Goal: Navigation & Orientation: Find specific page/section

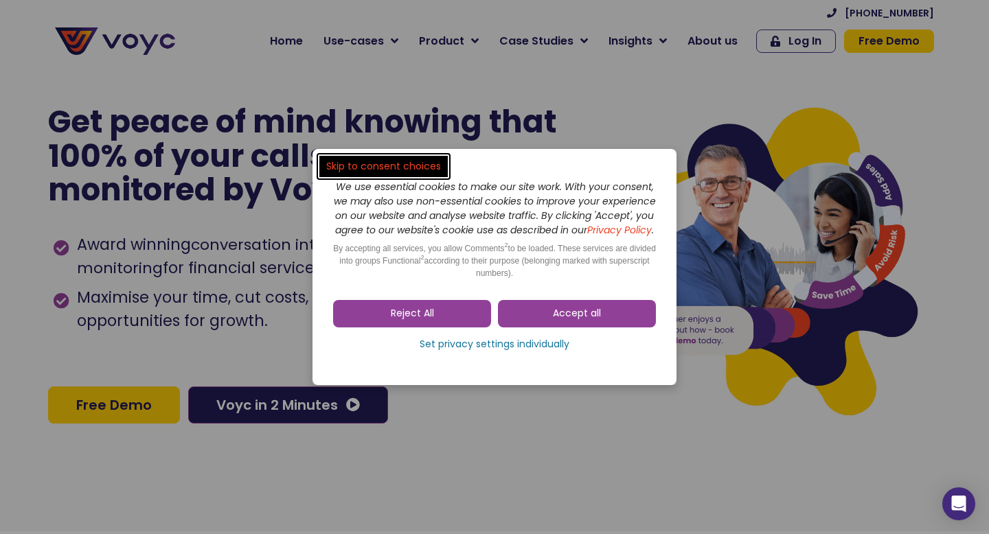
click at [458, 305] on div "Accept all Reject All Set privacy settings individually" at bounding box center [494, 328] width 323 height 71
click at [457, 321] on link "Reject All" at bounding box center [412, 313] width 158 height 27
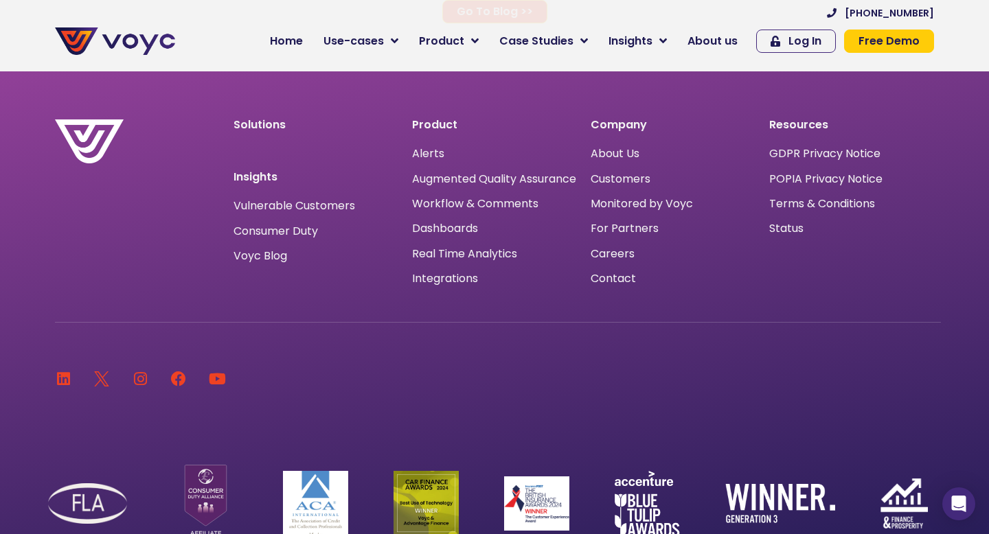
scroll to position [9092, 0]
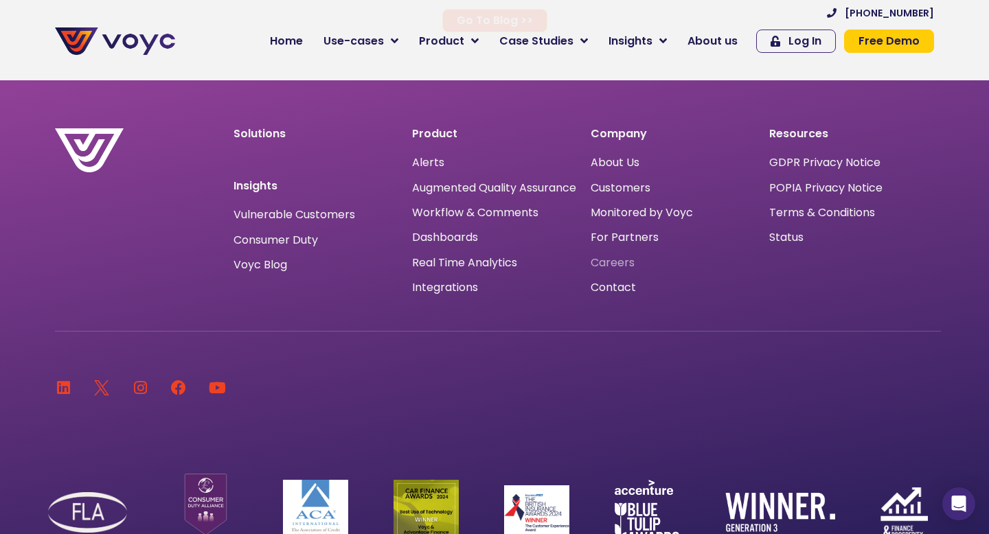
click at [624, 263] on span "Careers" at bounding box center [613, 263] width 44 height 0
click at [613, 163] on span "About Us" at bounding box center [615, 163] width 49 height 0
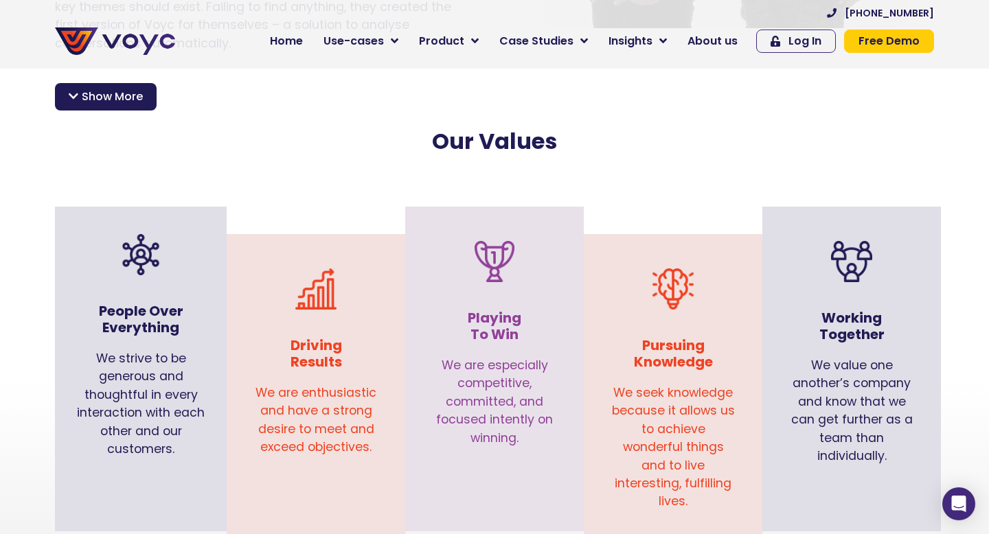
scroll to position [1280, 0]
